Goal: Entertainment & Leisure: Consume media (video, audio)

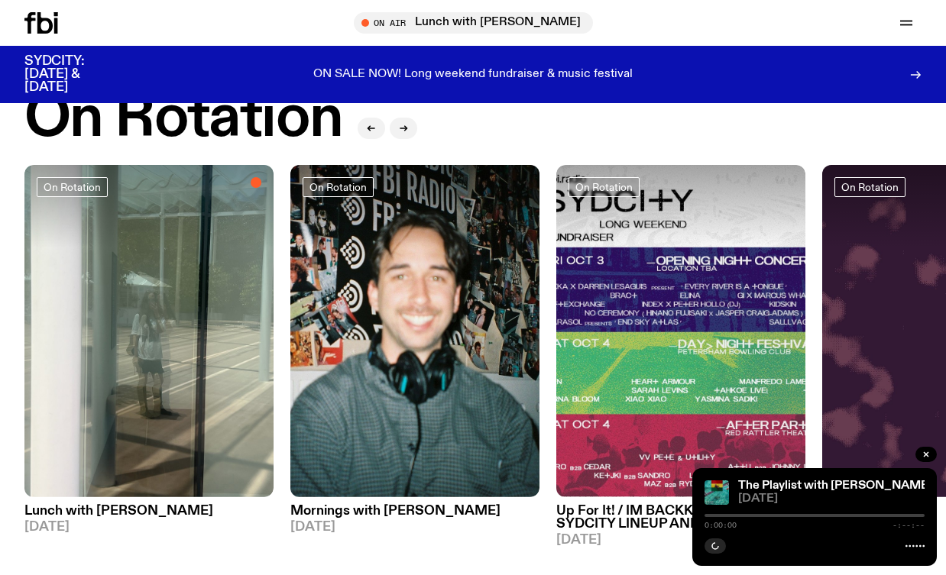
scroll to position [716, 0]
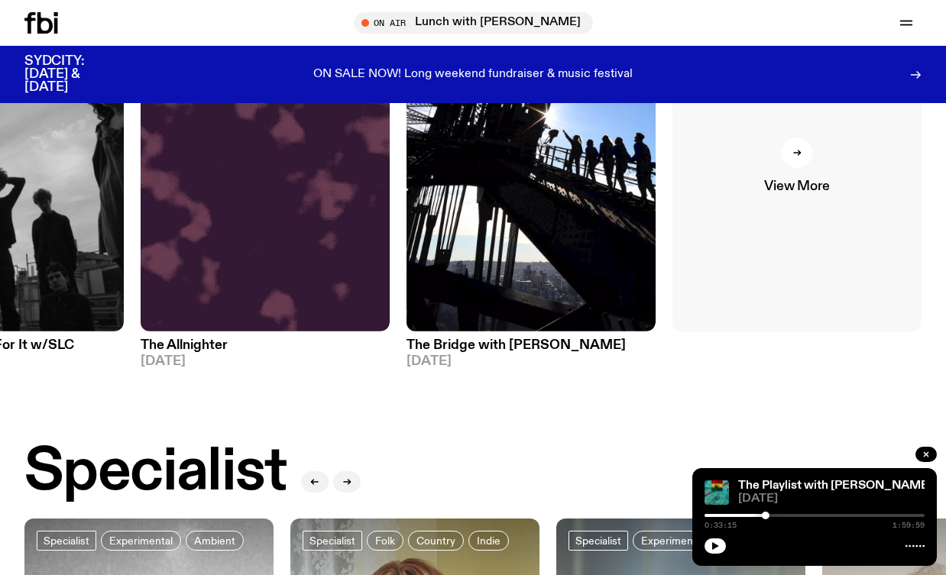
click at [793, 163] on div at bounding box center [796, 152] width 31 height 31
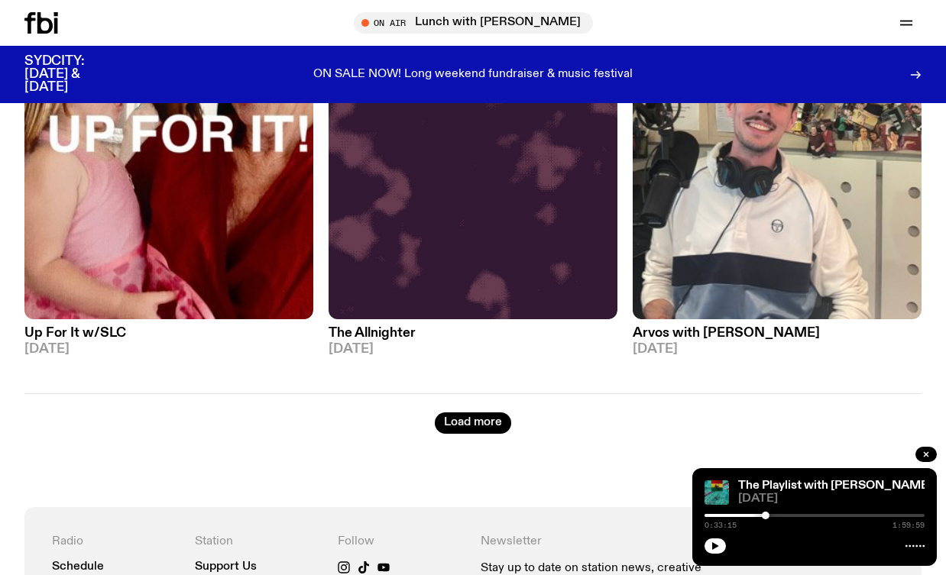
scroll to position [3674, 0]
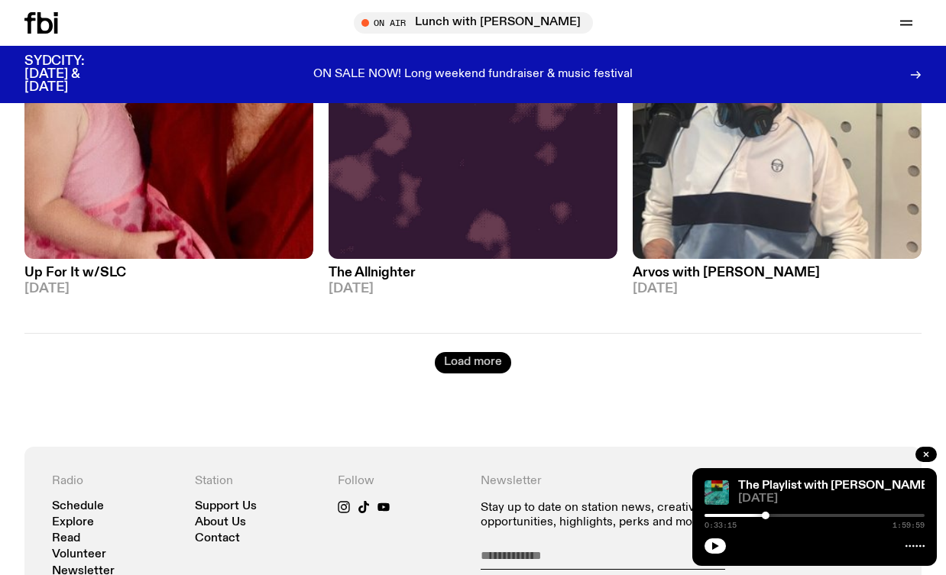
click at [493, 352] on button "Load more" at bounding box center [473, 362] width 76 height 21
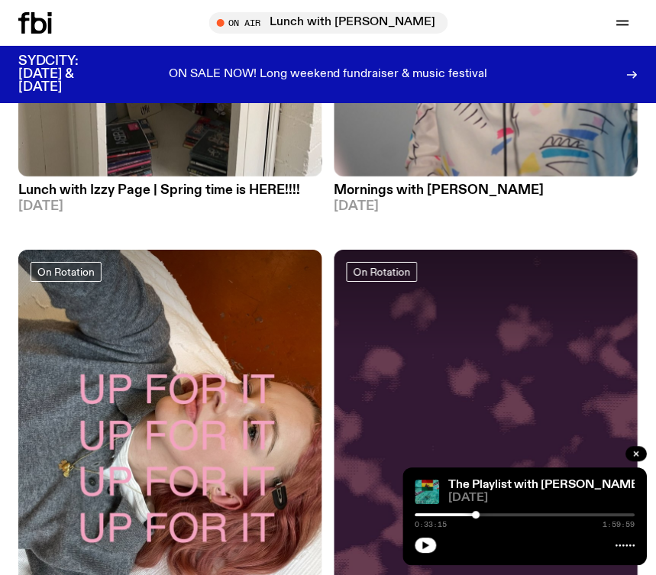
scroll to position [6334, 0]
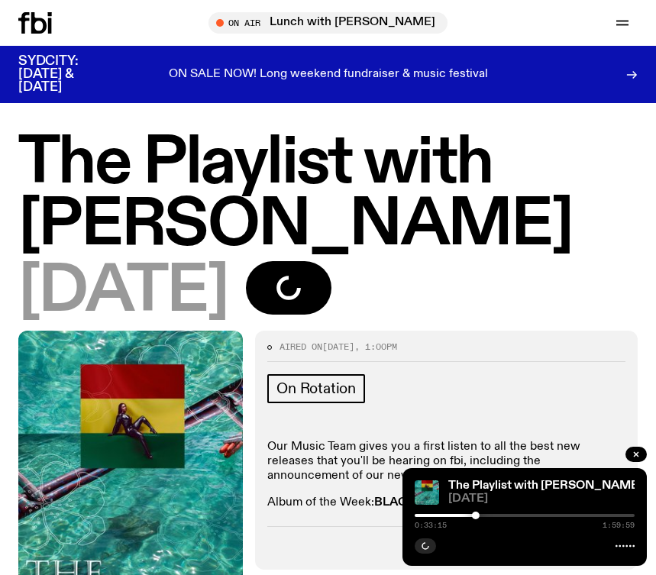
click at [580, 343] on div "Aired on 15.08.25 , 1:00pm" at bounding box center [446, 352] width 358 height 18
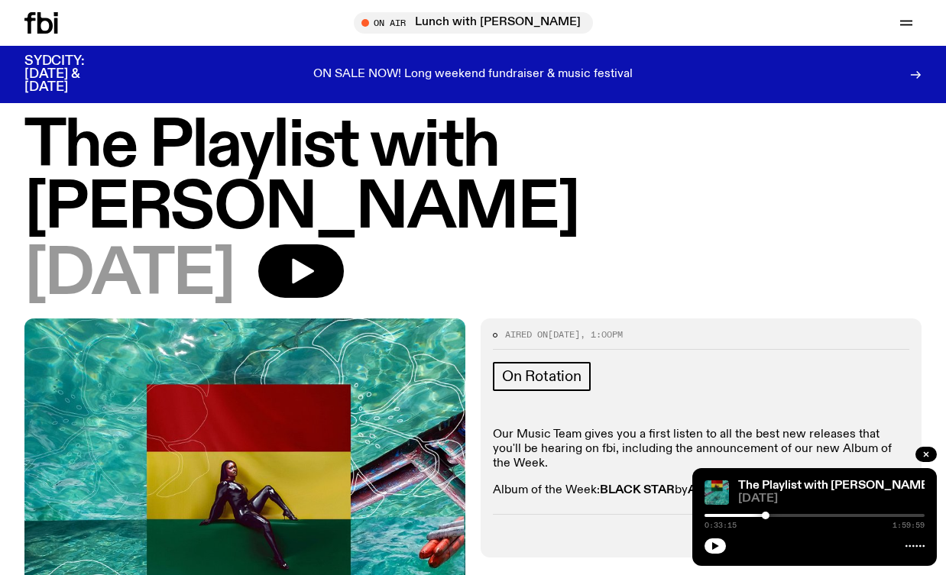
click at [402, 154] on h1 "The Playlist with [PERSON_NAME]" at bounding box center [472, 178] width 897 height 124
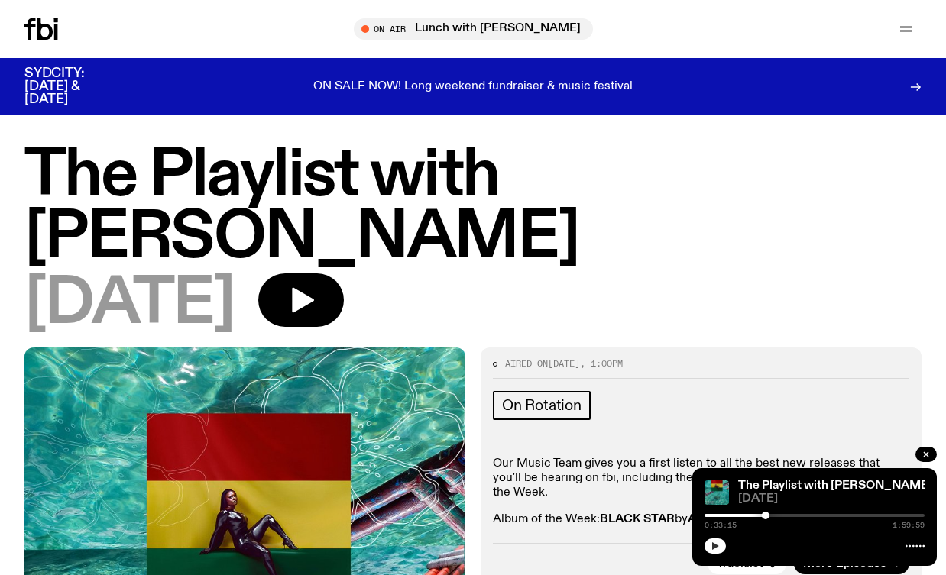
click at [655, 551] on button "button" at bounding box center [714, 545] width 21 height 15
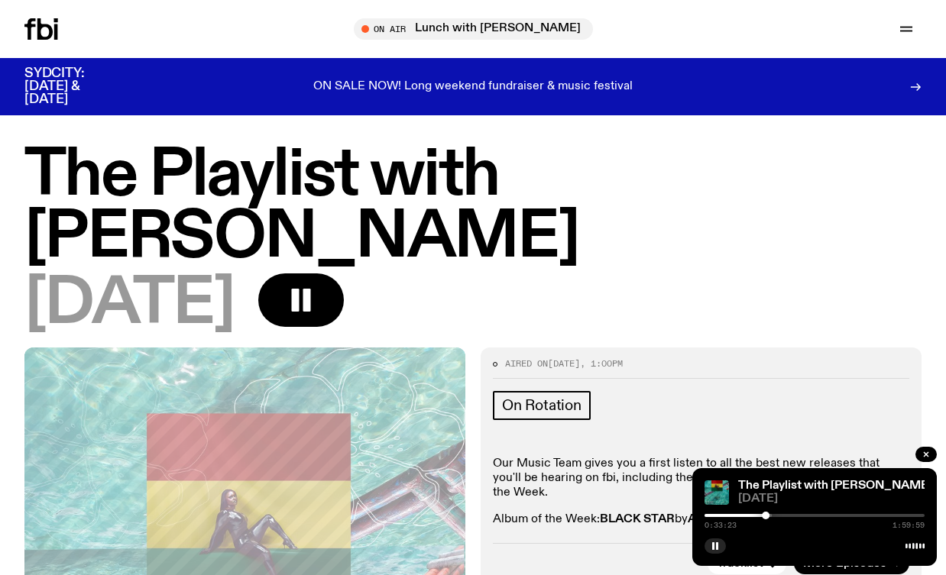
click at [655, 513] on div "0:33:23 1:59:59" at bounding box center [814, 520] width 220 height 18
drag, startPoint x: 764, startPoint y: 515, endPoint x: 785, endPoint y: 515, distance: 21.4
click at [655, 515] on div at bounding box center [764, 516] width 8 height 8
click at [655, 514] on div at bounding box center [783, 516] width 8 height 8
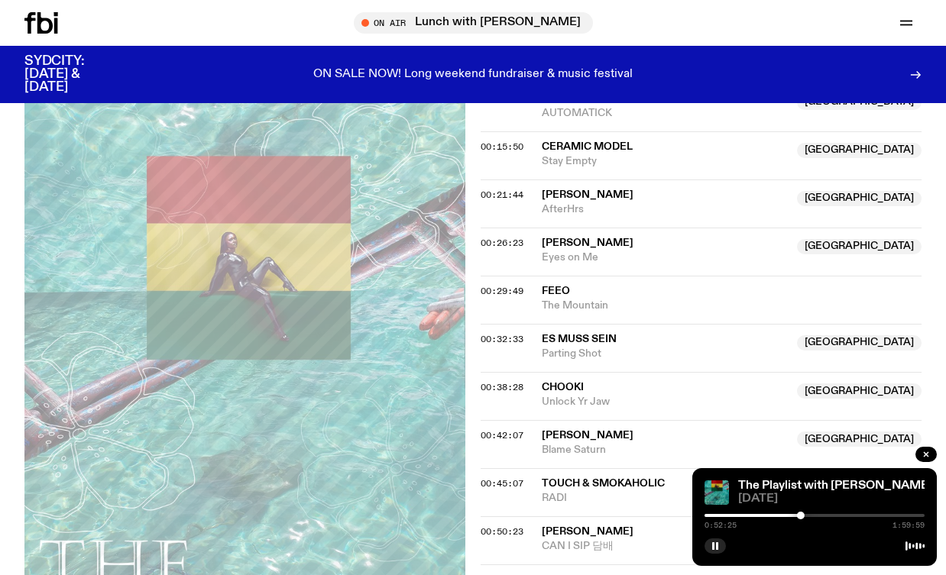
scroll to position [705, 0]
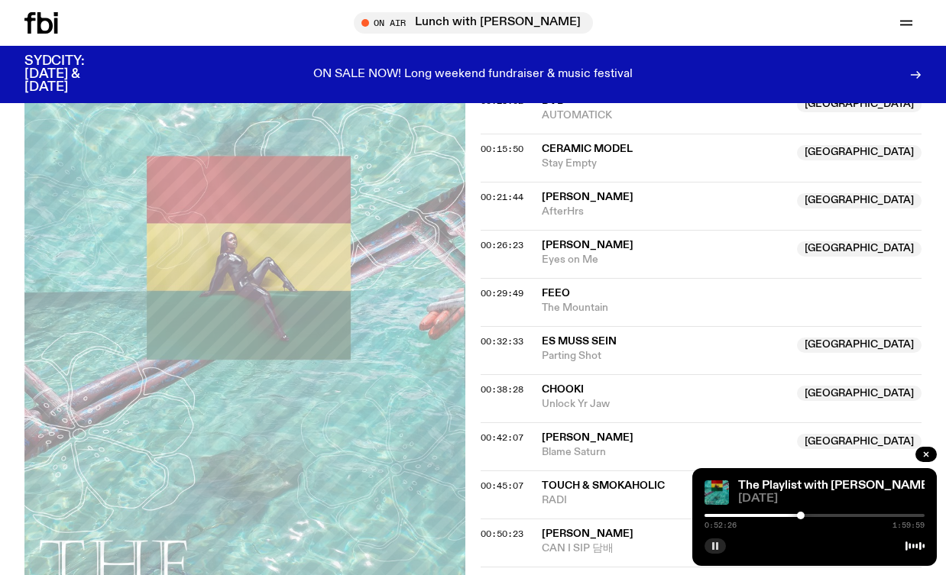
click at [655, 545] on rect "button" at bounding box center [717, 546] width 2 height 8
